Goal: Task Accomplishment & Management: Manage account settings

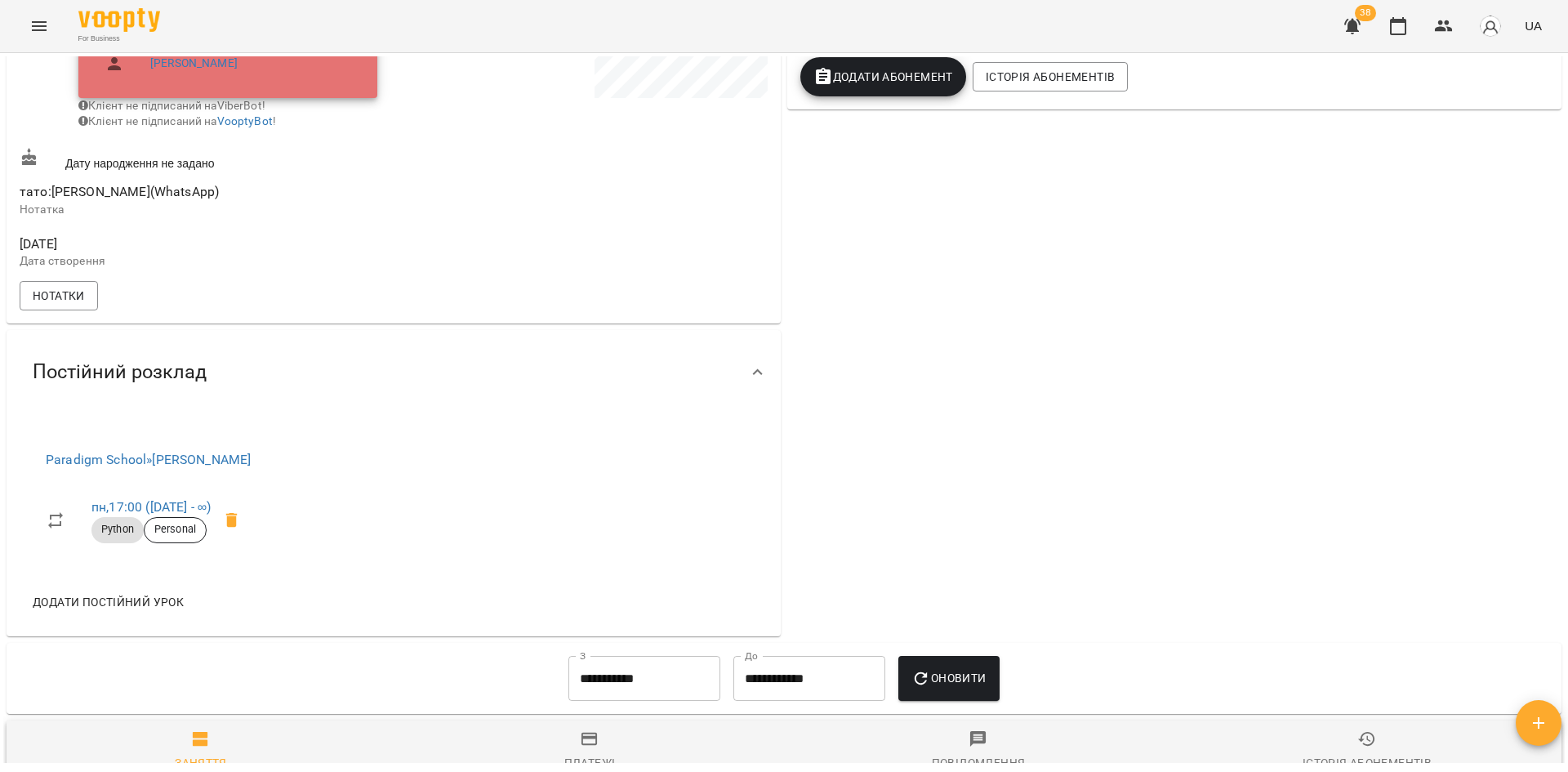
scroll to position [408, 0]
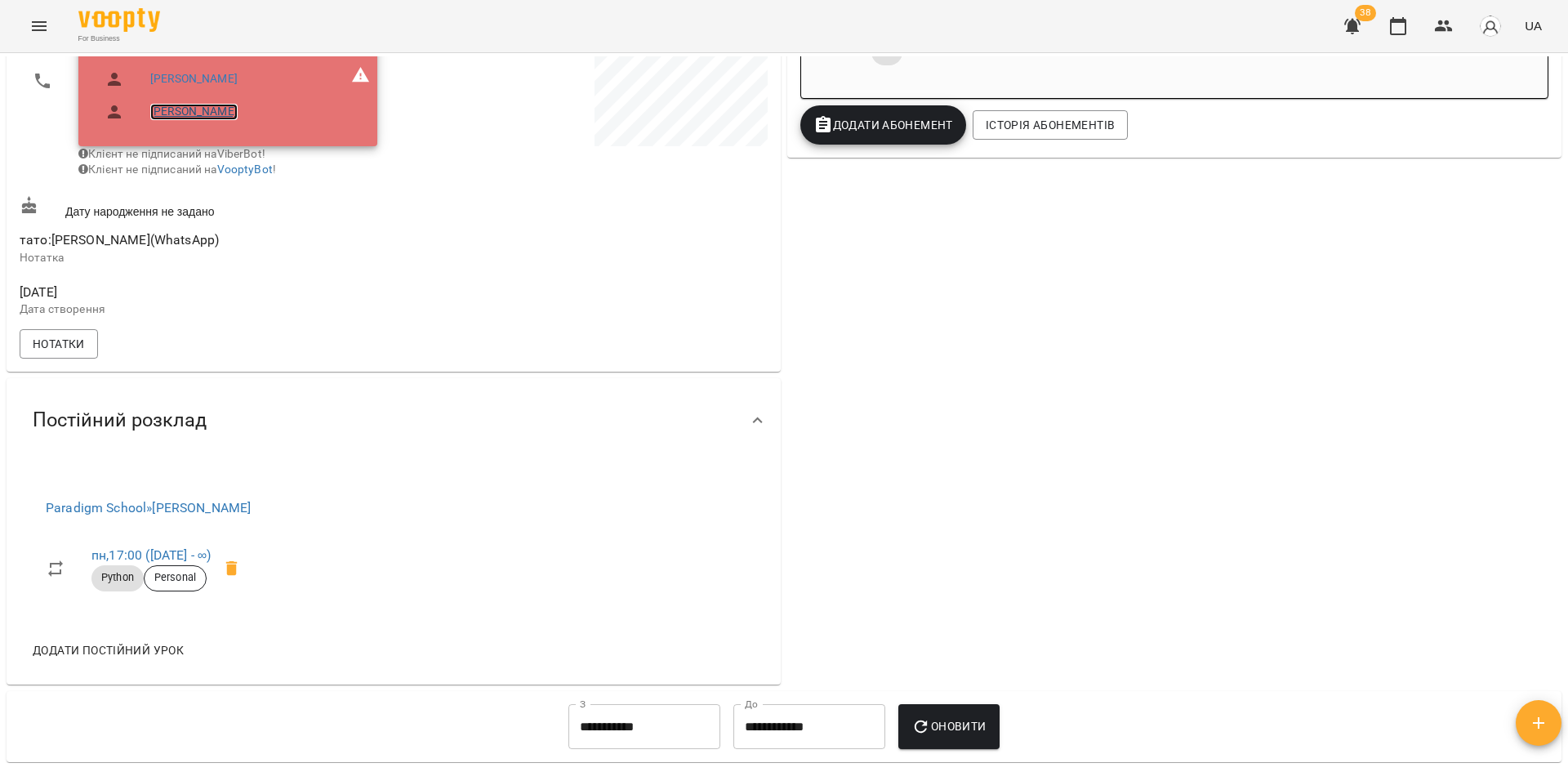
click at [203, 112] on link "[PERSON_NAME]" at bounding box center [193, 111] width 87 height 16
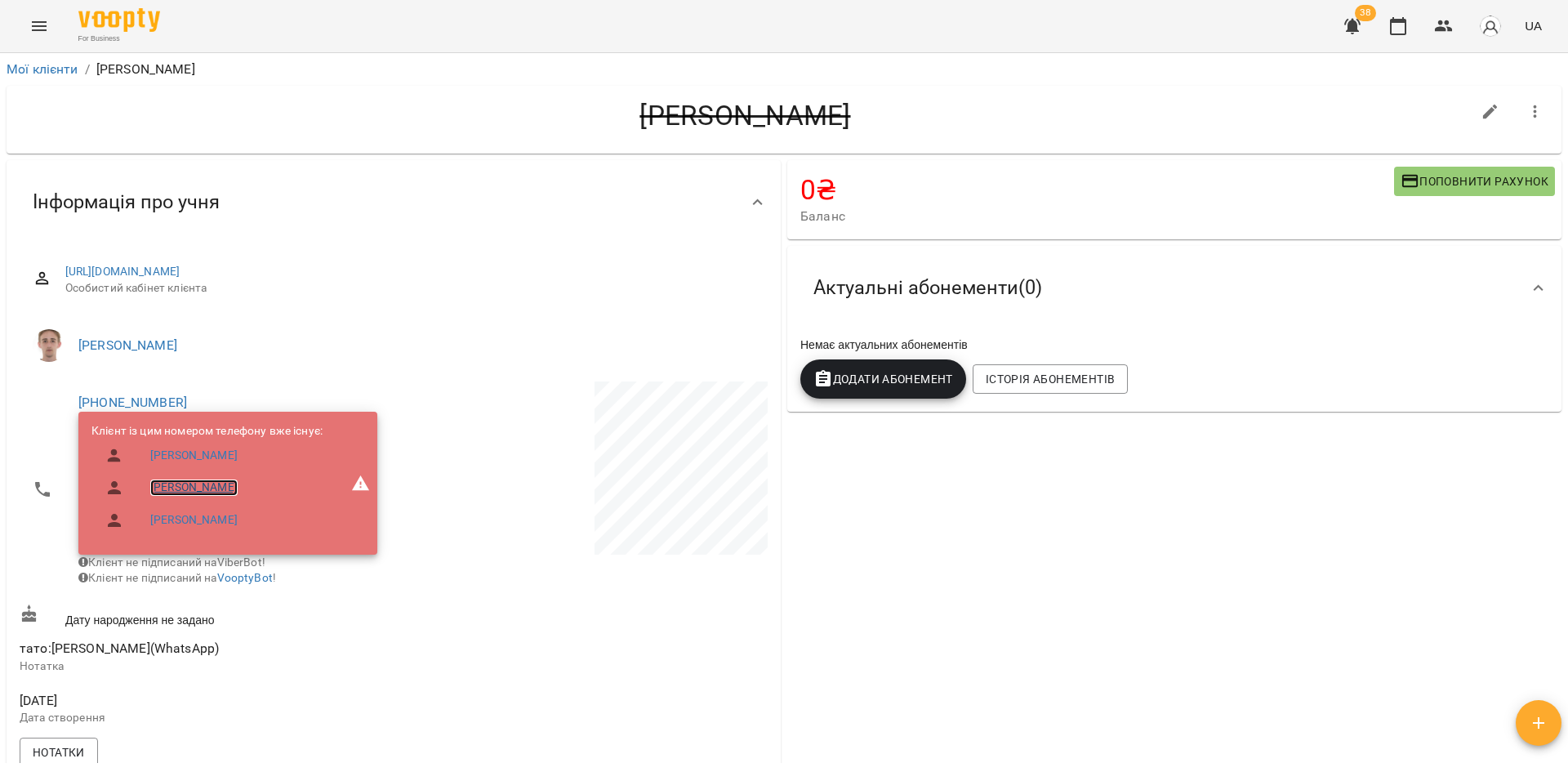
click at [217, 490] on link "[PERSON_NAME]" at bounding box center [193, 488] width 87 height 16
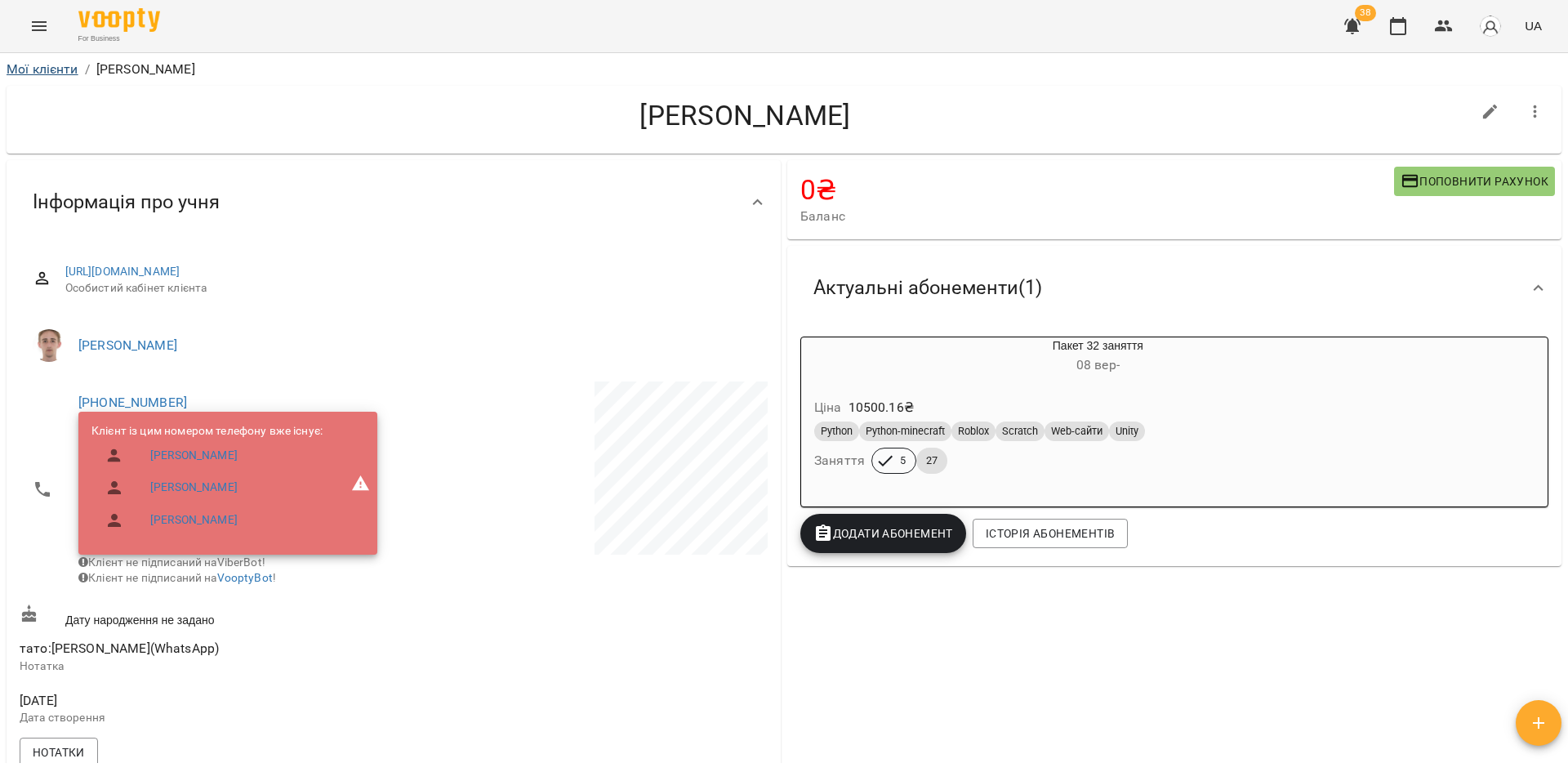
click at [55, 76] on li "Мої клієнти" at bounding box center [43, 70] width 72 height 19
click at [40, 71] on link "Мої клієнти" at bounding box center [43, 69] width 72 height 15
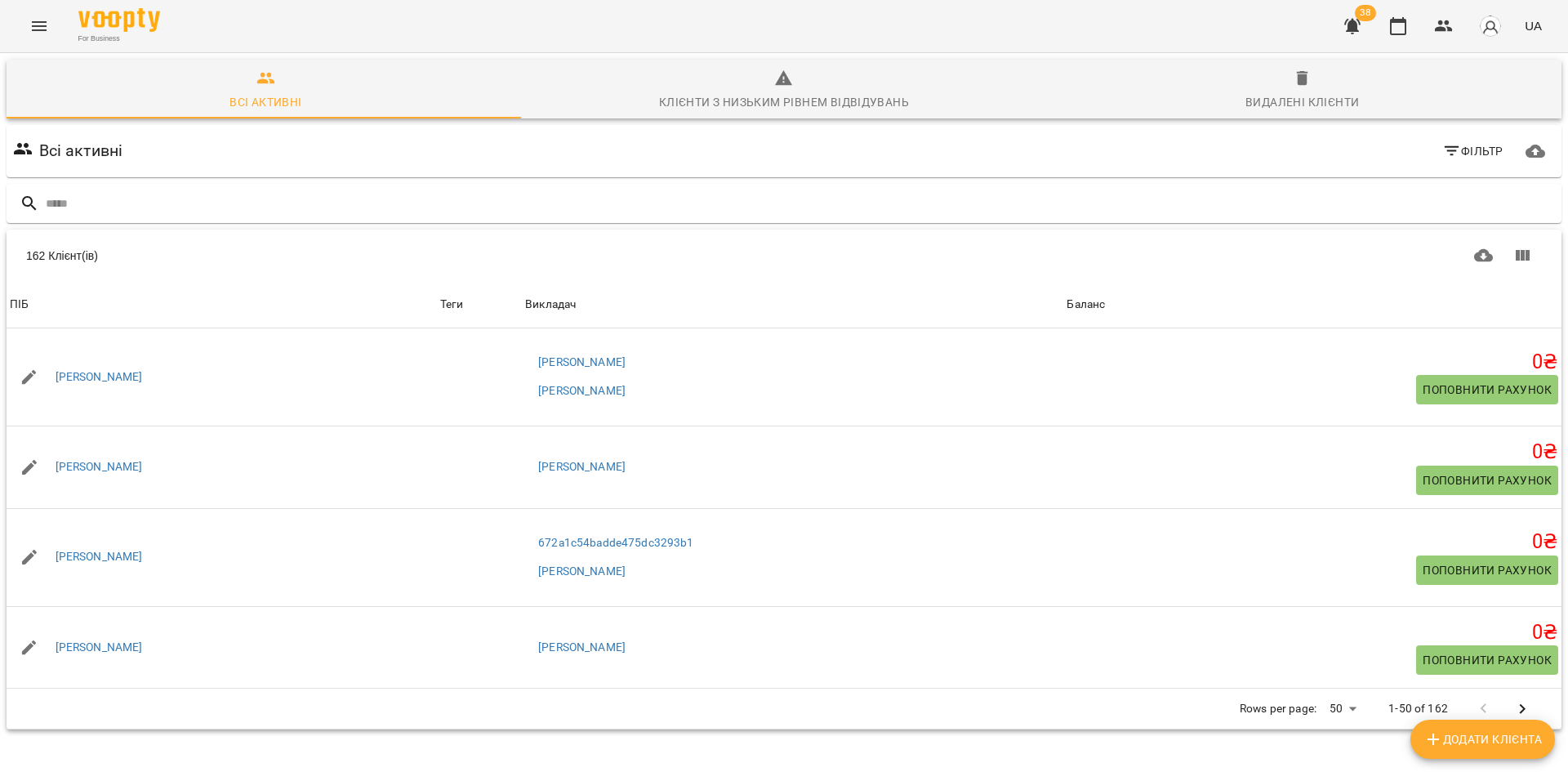
click at [1359, 40] on button "button" at bounding box center [1352, 26] width 40 height 40
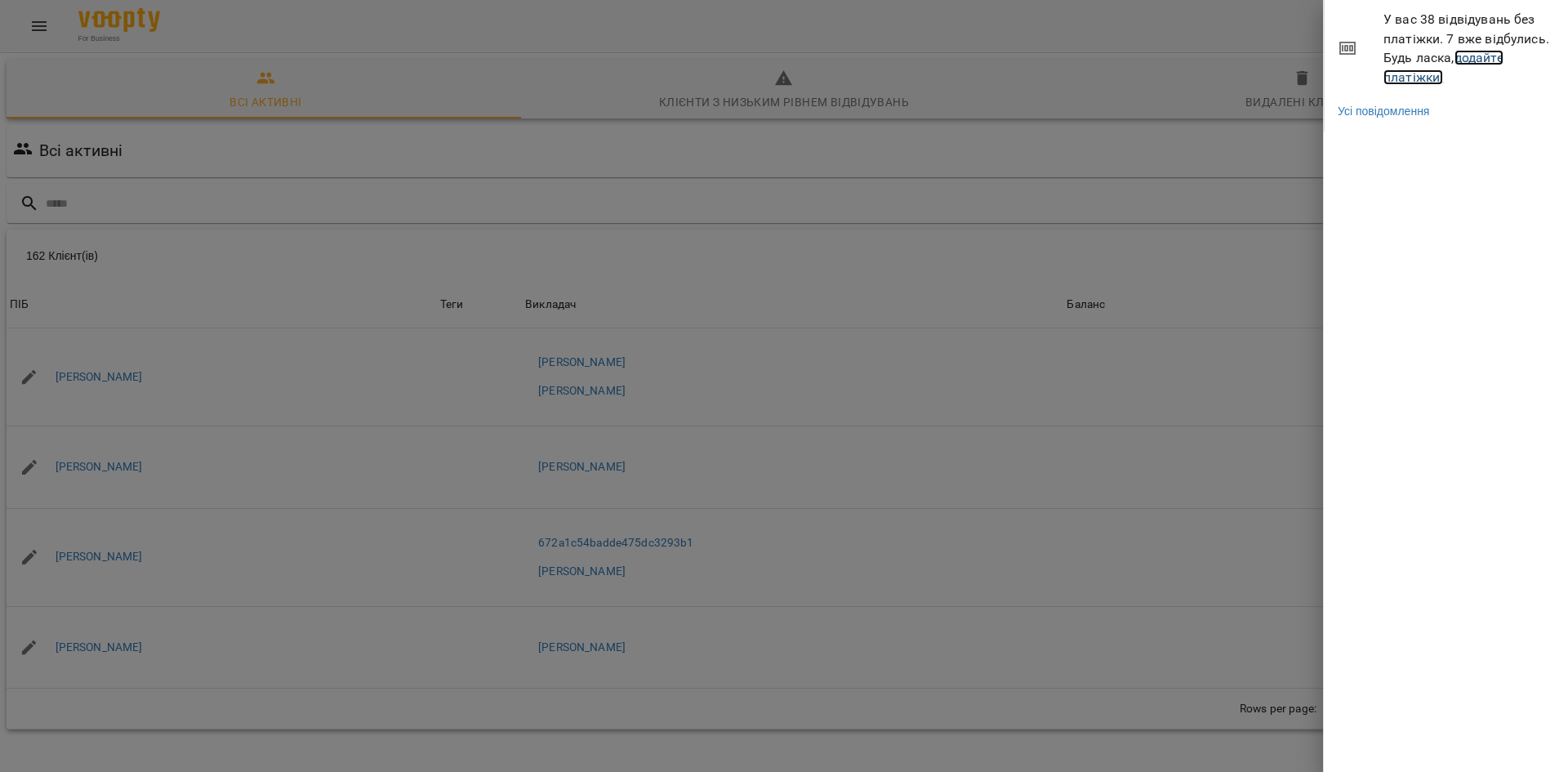
click at [1412, 74] on link "додайте платіжки!" at bounding box center [1443, 67] width 120 height 35
